Goal: Check status: Check status

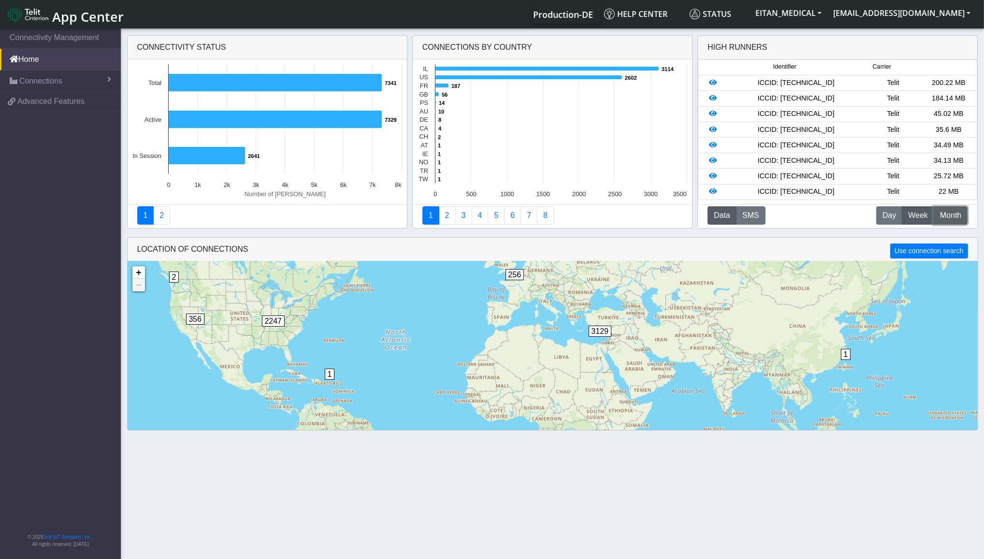
click at [947, 218] on span "Month" at bounding box center [950, 216] width 21 height 12
click at [713, 86] on icon at bounding box center [713, 82] width 8 height 7
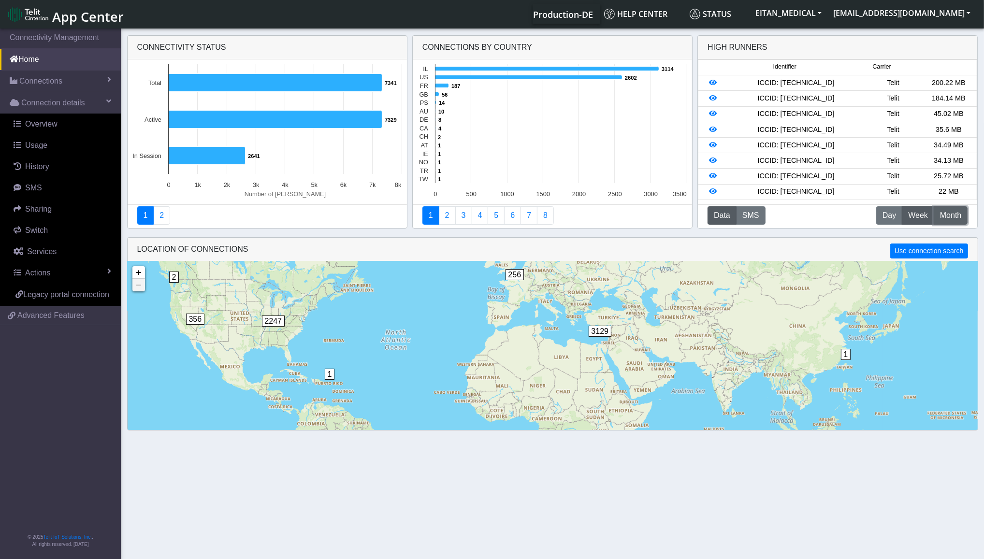
click at [952, 219] on span "Month" at bounding box center [950, 216] width 21 height 12
click at [715, 100] on icon at bounding box center [713, 98] width 8 height 7
click at [953, 213] on span "Month" at bounding box center [950, 216] width 21 height 12
click at [714, 115] on icon at bounding box center [713, 113] width 8 height 7
